Goal: Transaction & Acquisition: Purchase product/service

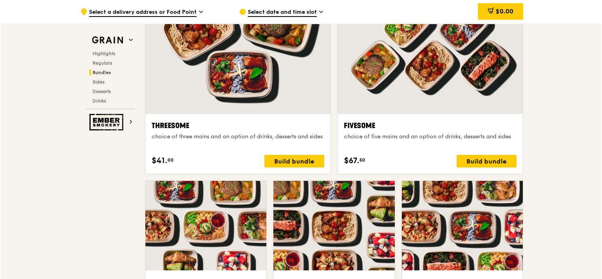
scroll to position [1379, 0]
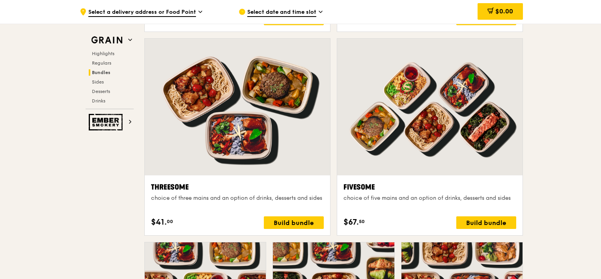
click at [375, 92] on div at bounding box center [429, 107] width 185 height 137
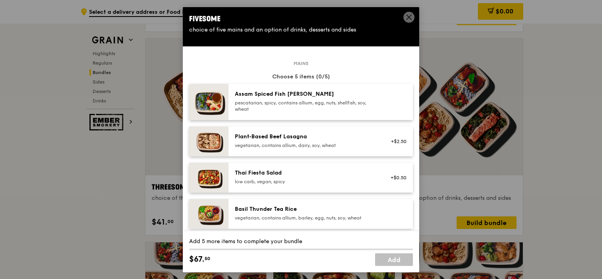
click at [406, 17] on icon at bounding box center [409, 17] width 7 height 7
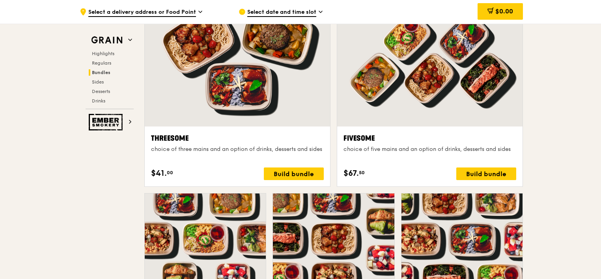
scroll to position [1340, 0]
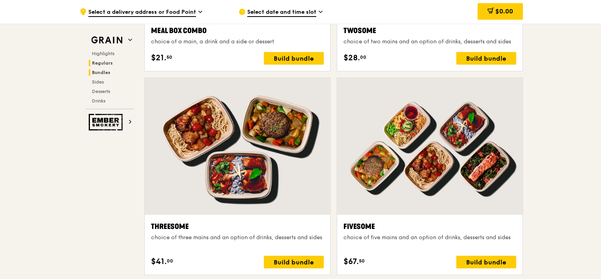
click at [104, 62] on span "Regulars" at bounding box center [102, 63] width 21 height 6
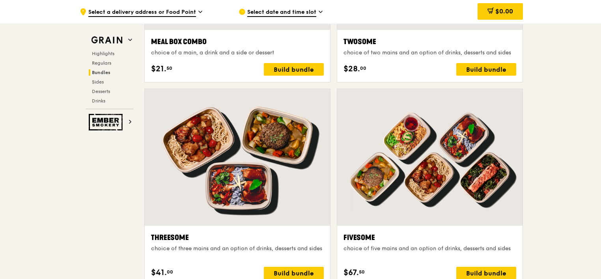
scroll to position [1328, 0]
click at [301, 9] on span "Select date and time slot" at bounding box center [281, 12] width 69 height 9
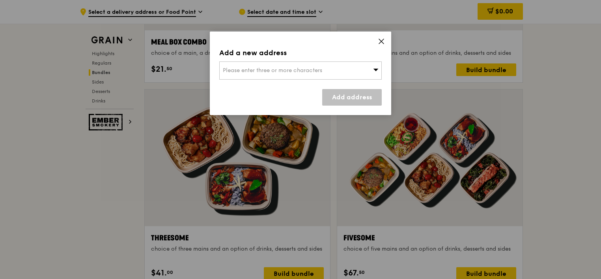
click at [303, 72] on span "Please enter three or more characters" at bounding box center [272, 70] width 99 height 7
type input "6"
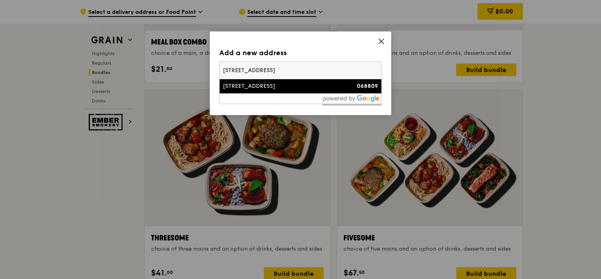
type input "[STREET_ADDRESS]"
click at [240, 86] on div "[STREET_ADDRESS]" at bounding box center [281, 86] width 117 height 8
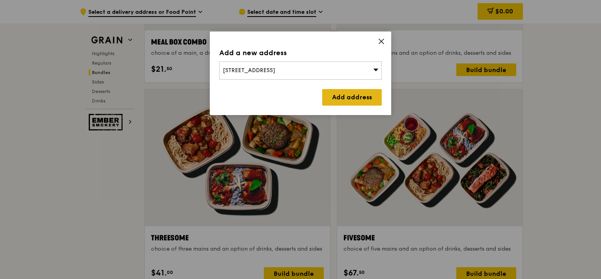
click at [336, 100] on link "Add address" at bounding box center [352, 97] width 60 height 17
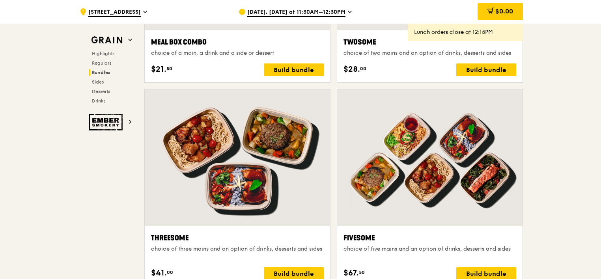
click at [311, 11] on span "[DATE], [DATE] at 11:30AM–12:30PM" at bounding box center [296, 12] width 98 height 9
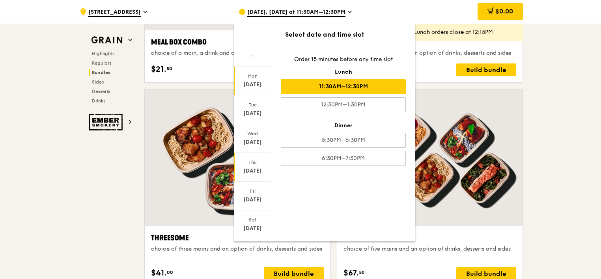
click at [250, 171] on div "[DATE]" at bounding box center [252, 171] width 35 height 8
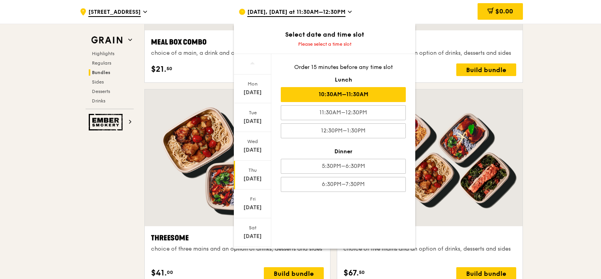
click at [357, 95] on div "10:30AM–11:30AM" at bounding box center [343, 94] width 125 height 15
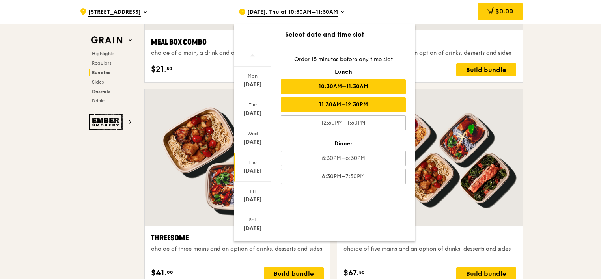
click at [373, 106] on div "11:30AM–12:30PM" at bounding box center [343, 104] width 125 height 15
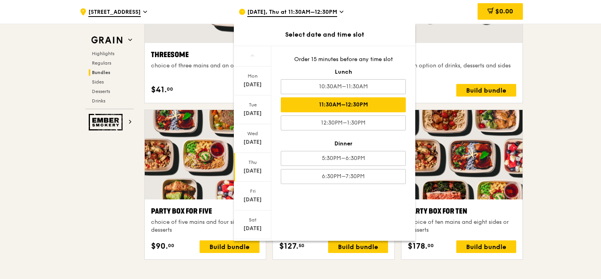
scroll to position [1526, 0]
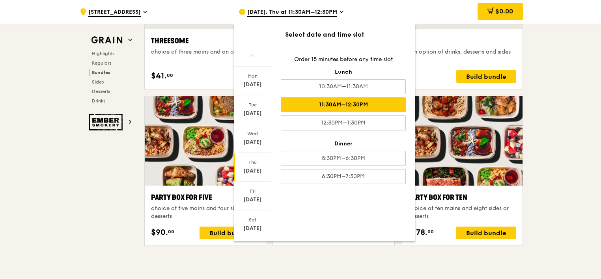
click at [549, 136] on div ".cls-1 { fill: none; stroke: #fff; stroke-linecap: round; stroke-linejoin: roun…" at bounding box center [300, 180] width 601 height 3336
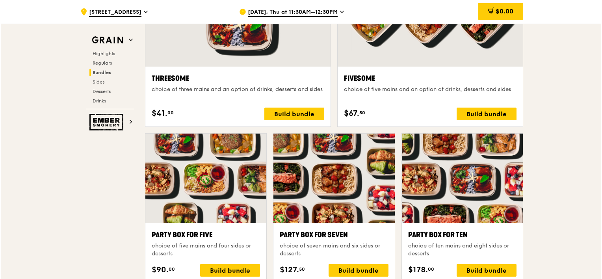
scroll to position [1407, 0]
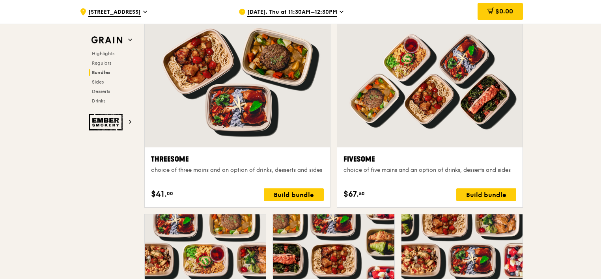
click at [438, 87] on div at bounding box center [429, 79] width 185 height 137
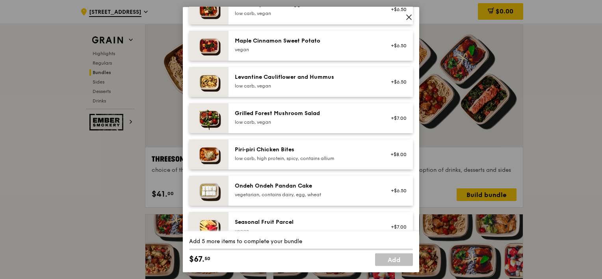
scroll to position [394, 0]
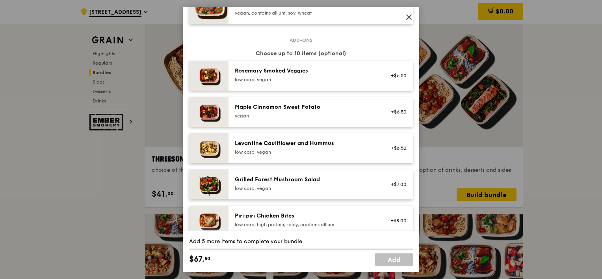
click at [411, 16] on icon at bounding box center [409, 17] width 7 height 7
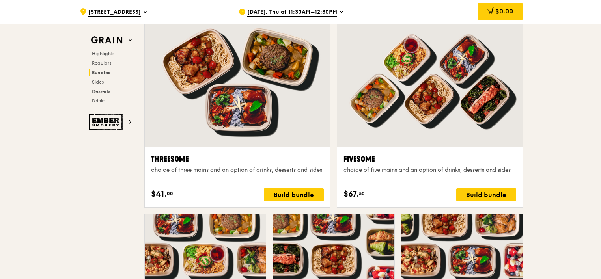
click at [432, 79] on div at bounding box center [429, 79] width 185 height 137
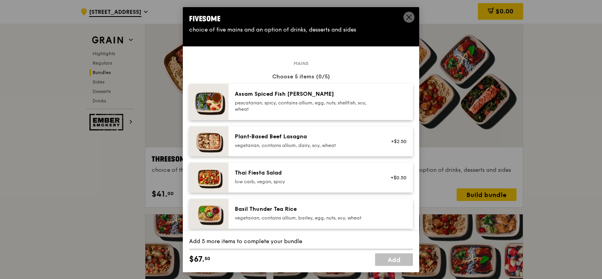
click at [283, 108] on div "pescatarian, spicy, contains allium, egg, nuts, shellfish, soy, wheat" at bounding box center [305, 106] width 141 height 13
click at [272, 106] on div "pescatarian, spicy, contains allium, egg, nuts, shellfish, soy, wheat" at bounding box center [305, 106] width 141 height 13
click at [389, 106] on link "Remove" at bounding box center [398, 105] width 18 height 6
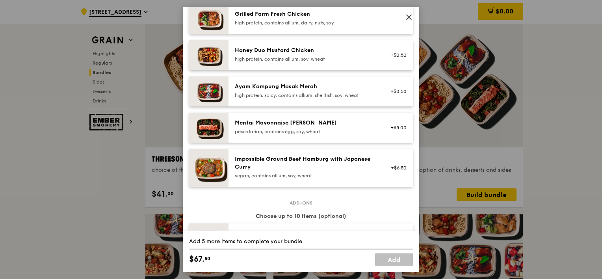
scroll to position [236, 0]
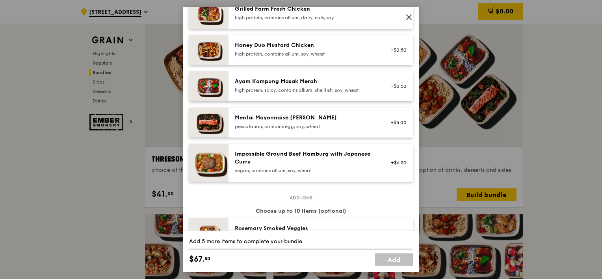
click at [406, 16] on icon at bounding box center [409, 17] width 7 height 7
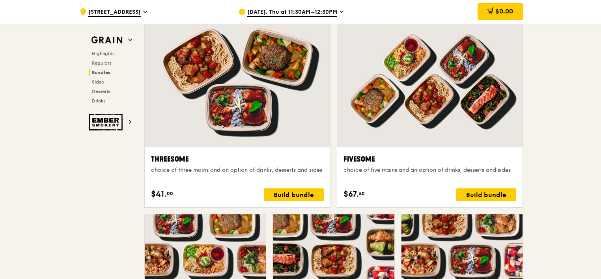
click at [362, 159] on div "Fivesome" at bounding box center [429, 159] width 173 height 11
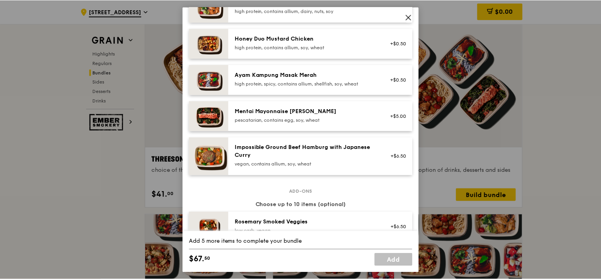
scroll to position [203, 0]
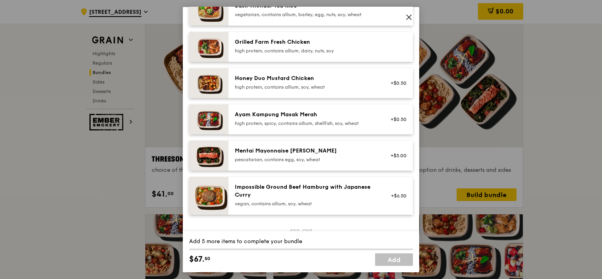
click at [300, 123] on div "high protein, spicy, contains allium, shellfish, soy, wheat" at bounding box center [305, 123] width 141 height 6
click at [389, 121] on link "Remove" at bounding box center [398, 124] width 18 height 6
click at [410, 16] on icon at bounding box center [409, 17] width 5 height 5
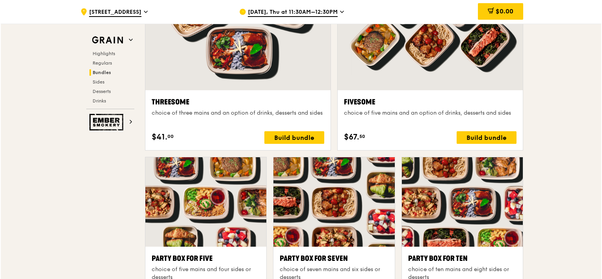
scroll to position [1526, 0]
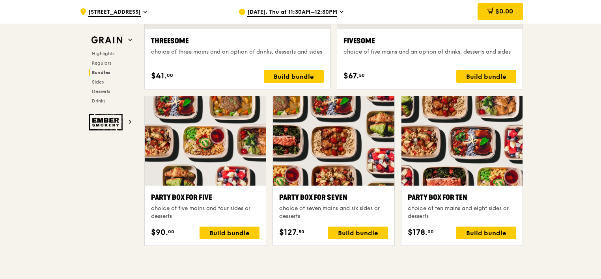
click at [347, 162] on div at bounding box center [333, 140] width 121 height 89
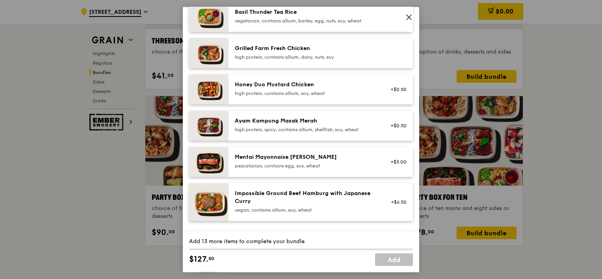
scroll to position [39, 0]
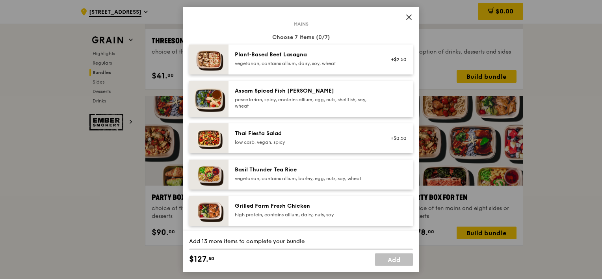
click at [409, 17] on icon at bounding box center [409, 17] width 5 height 5
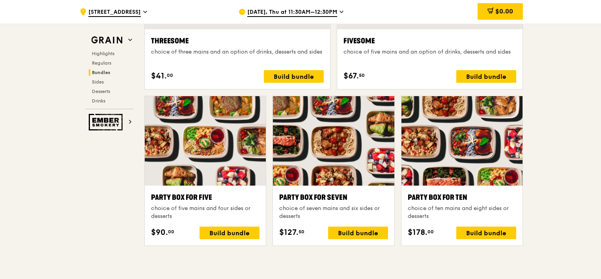
click at [321, 145] on div at bounding box center [333, 140] width 121 height 89
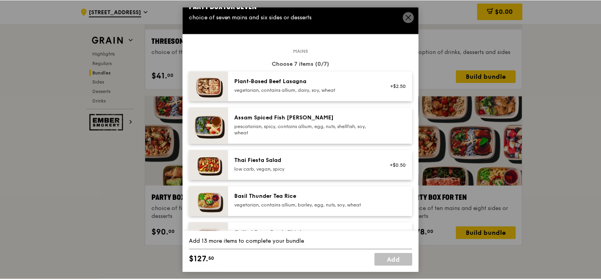
scroll to position [0, 0]
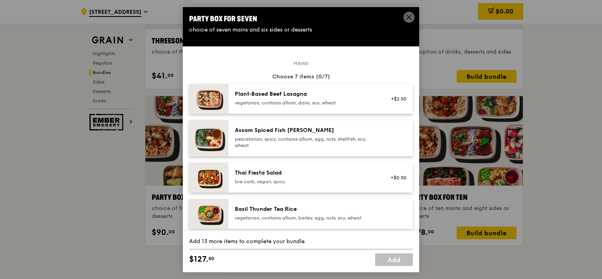
click at [411, 17] on icon at bounding box center [409, 17] width 7 height 7
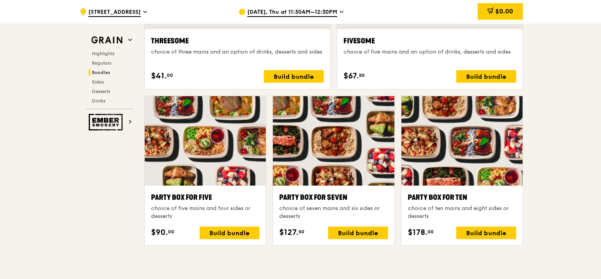
click at [445, 161] on div at bounding box center [461, 140] width 121 height 89
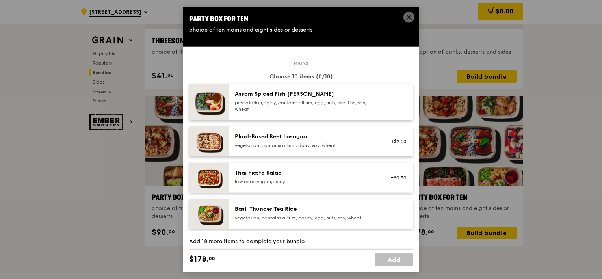
click at [409, 18] on icon at bounding box center [409, 17] width 7 height 7
